Goal: Transaction & Acquisition: Purchase product/service

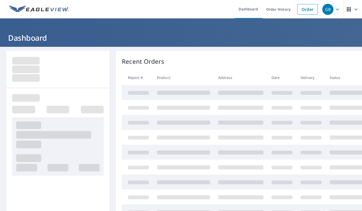
click at [304, 10] on link "Order" at bounding box center [307, 9] width 20 height 11
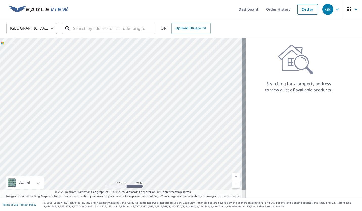
click at [117, 27] on input "text" at bounding box center [109, 28] width 72 height 14
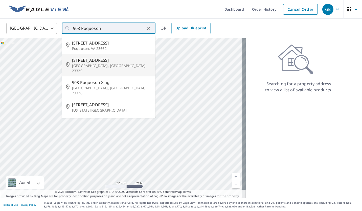
type input "[STREET_ADDRESS]"
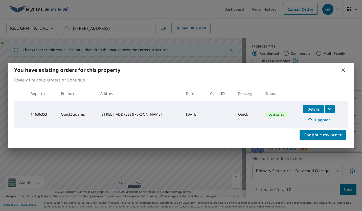
click at [343, 70] on icon at bounding box center [343, 70] width 4 height 4
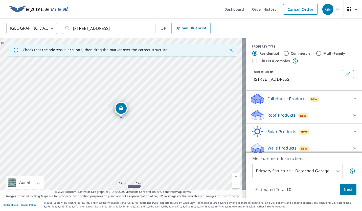
click at [233, 174] on link "Current Level 17, Zoom In" at bounding box center [236, 177] width 8 height 8
click at [235, 176] on link "Current Level 18, Zoom In" at bounding box center [236, 177] width 8 height 8
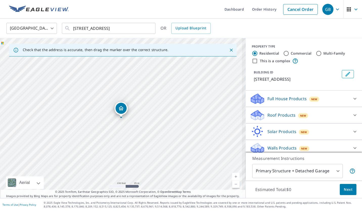
click at [235, 175] on link "Current Level 18, Zoom In" at bounding box center [236, 177] width 8 height 8
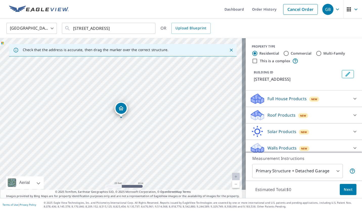
click at [280, 120] on div "Roof Products New" at bounding box center [299, 115] width 99 height 12
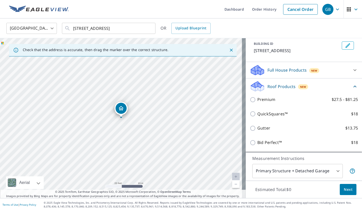
scroll to position [54, 0]
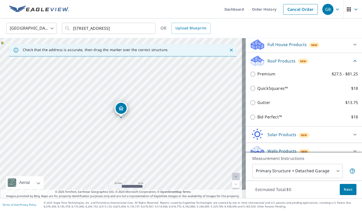
click at [257, 119] on p "Bid Perfect™" at bounding box center [269, 117] width 25 height 6
click at [256, 119] on input "Bid Perfect™ $18" at bounding box center [254, 117] width 8 height 6
checkbox input "true"
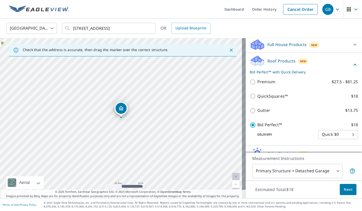
click at [348, 191] on span "Next" at bounding box center [348, 189] width 9 height 6
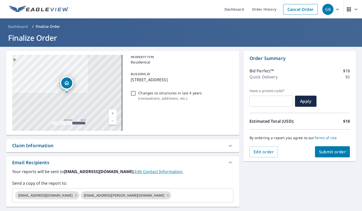
click at [332, 148] on button "Submit order" at bounding box center [332, 151] width 35 height 11
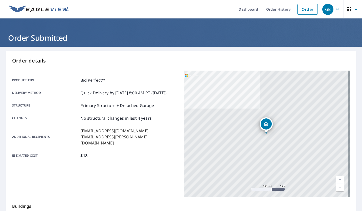
click at [306, 13] on link "Order" at bounding box center [307, 9] width 20 height 11
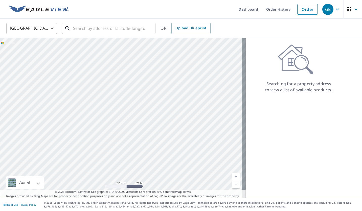
click at [113, 27] on input "text" at bounding box center [109, 28] width 72 height 14
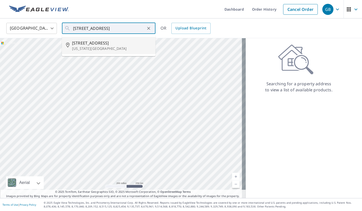
type input "[STREET_ADDRESS][US_STATE]"
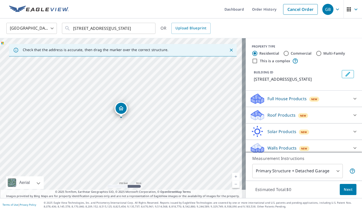
click at [300, 118] on span "New" at bounding box center [303, 115] width 6 height 4
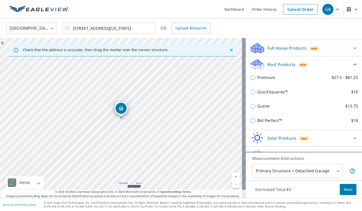
scroll to position [67, 0]
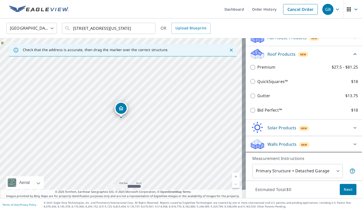
click at [277, 109] on p "Bid Perfect™" at bounding box center [269, 110] width 25 height 6
click at [257, 109] on input "Bid Perfect™ $18" at bounding box center [254, 110] width 8 height 6
checkbox input "true"
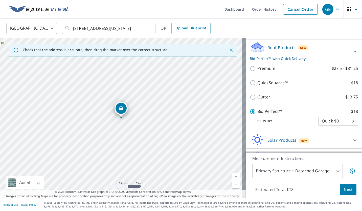
click at [342, 193] on button "Next" at bounding box center [348, 189] width 17 height 11
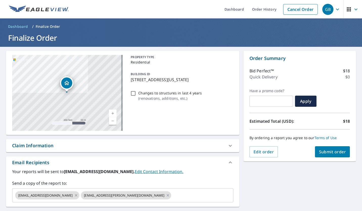
click at [345, 156] on button "Submit order" at bounding box center [332, 151] width 35 height 11
